Goal: Browse casually: Explore the website without a specific task or goal

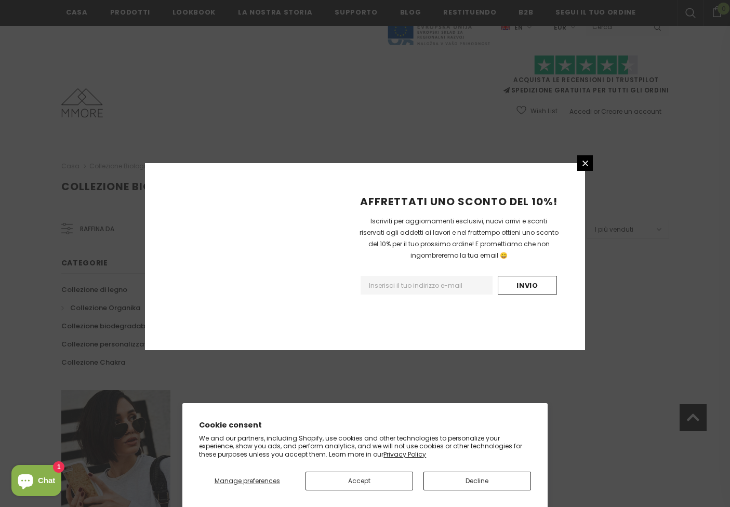
scroll to position [558, 0]
